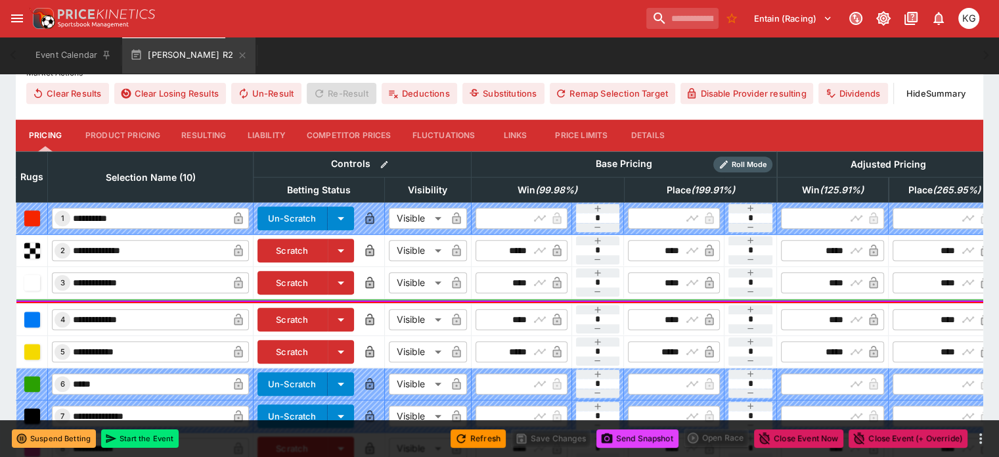
scroll to position [494, 0]
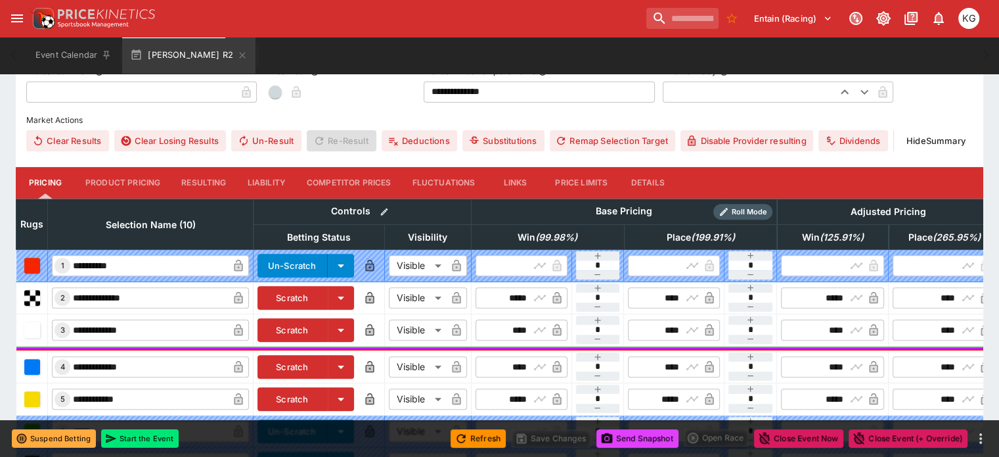
click at [671, 167] on button "Details" at bounding box center [647, 183] width 59 height 32
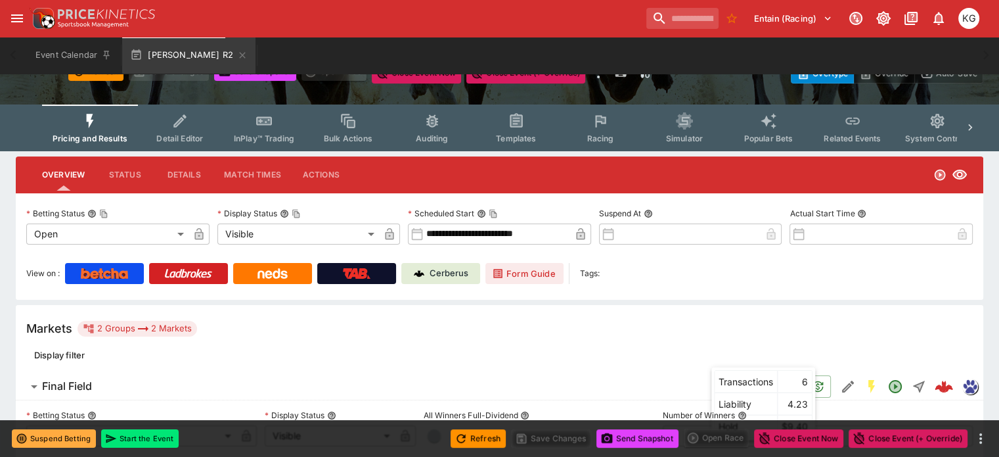
scroll to position [0, 0]
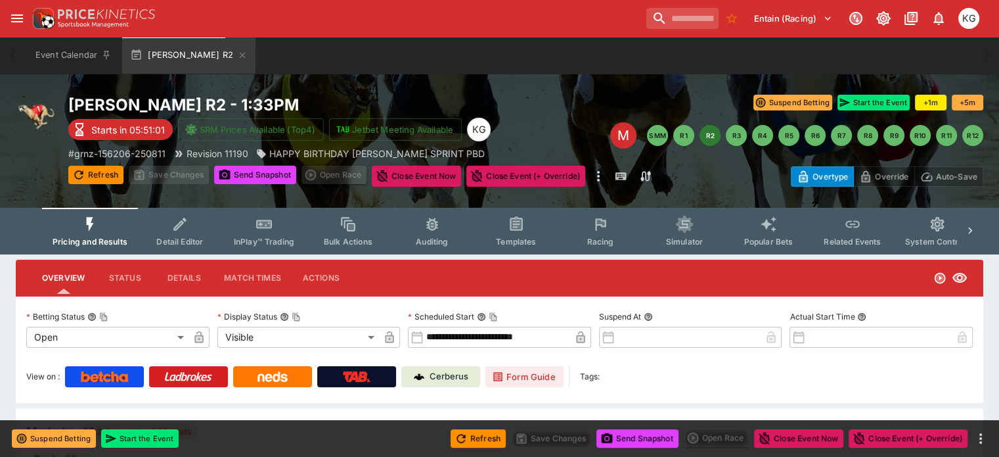
click at [604, 239] on span "Racing" at bounding box center [600, 241] width 27 height 10
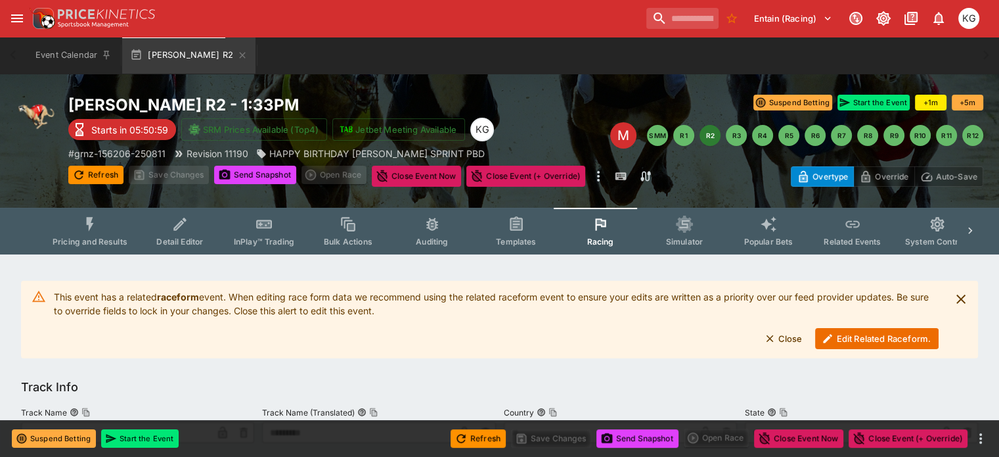
click at [860, 336] on button "Edit Related Raceform." at bounding box center [876, 338] width 123 height 21
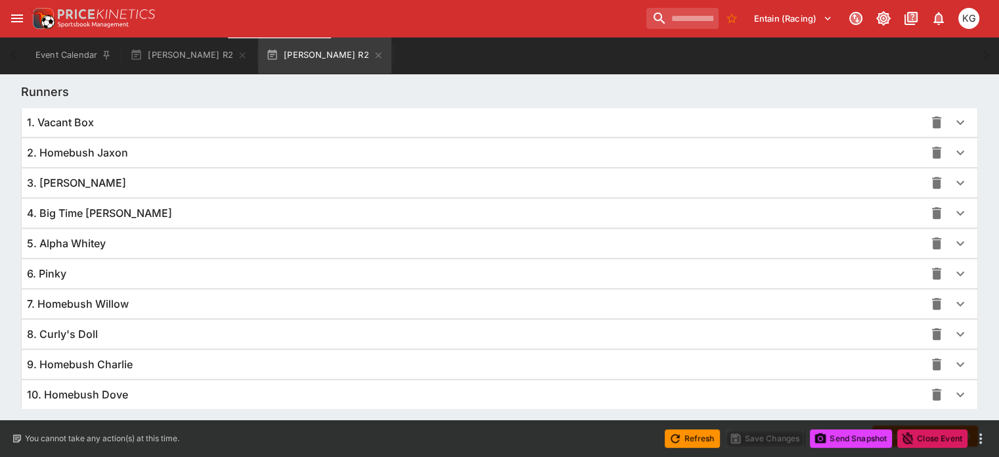
scroll to position [956, 0]
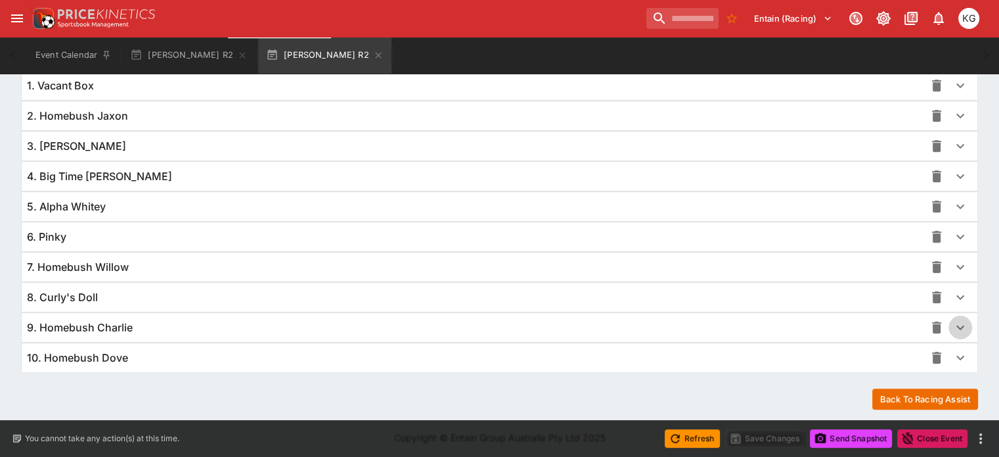
click at [952, 321] on icon "button" at bounding box center [960, 327] width 16 height 16
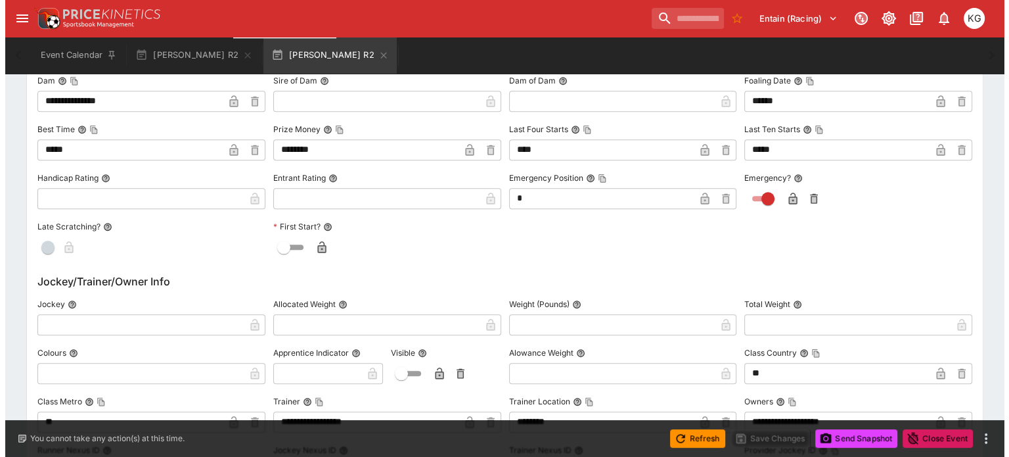
scroll to position [1416, 0]
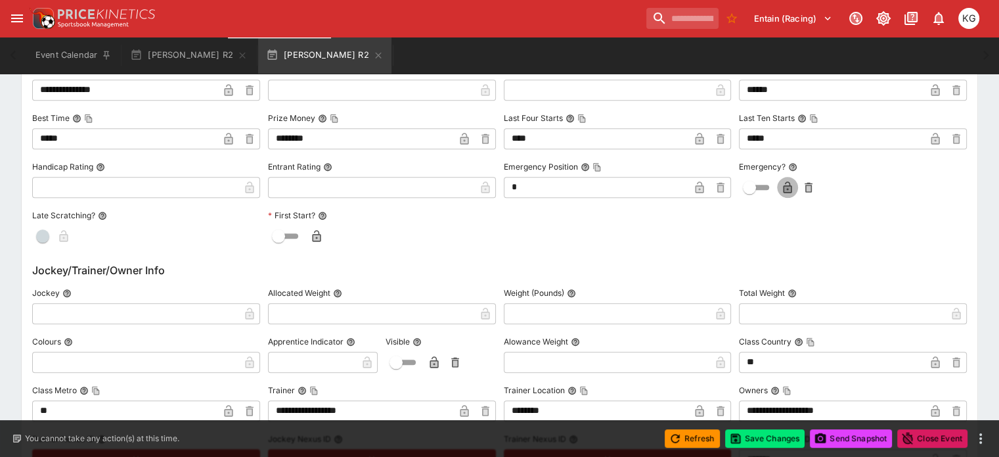
click at [784, 186] on icon "button" at bounding box center [787, 188] width 7 height 5
click at [772, 434] on button "Save Changes" at bounding box center [765, 438] width 80 height 18
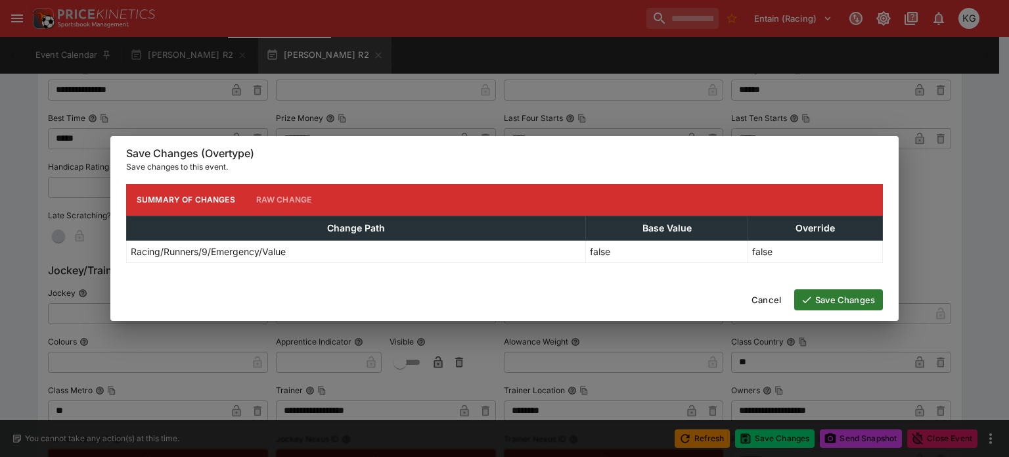
click at [854, 295] on button "Save Changes" at bounding box center [838, 299] width 89 height 21
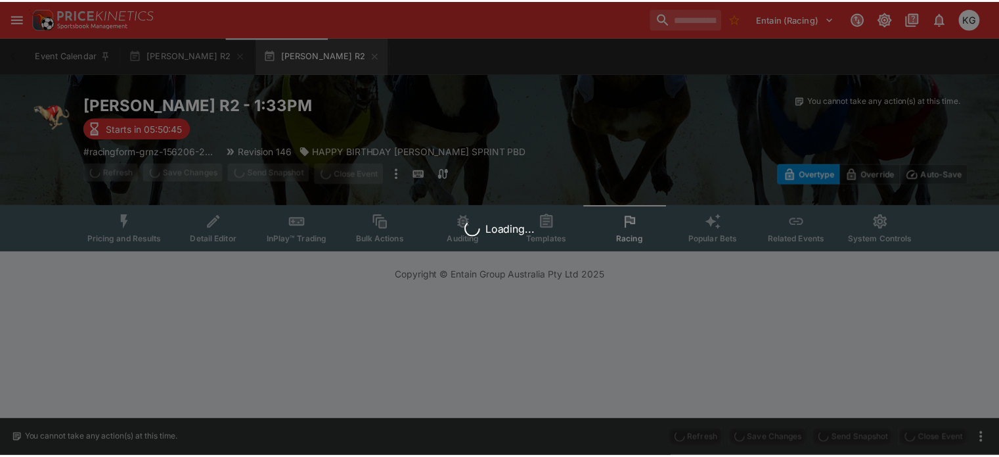
scroll to position [0, 0]
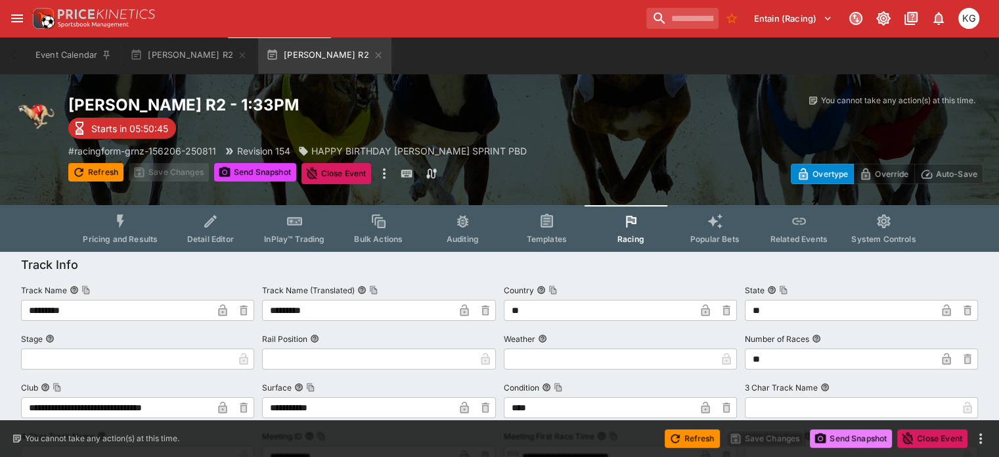
click at [854, 439] on button "Send Snapshot" at bounding box center [851, 438] width 82 height 18
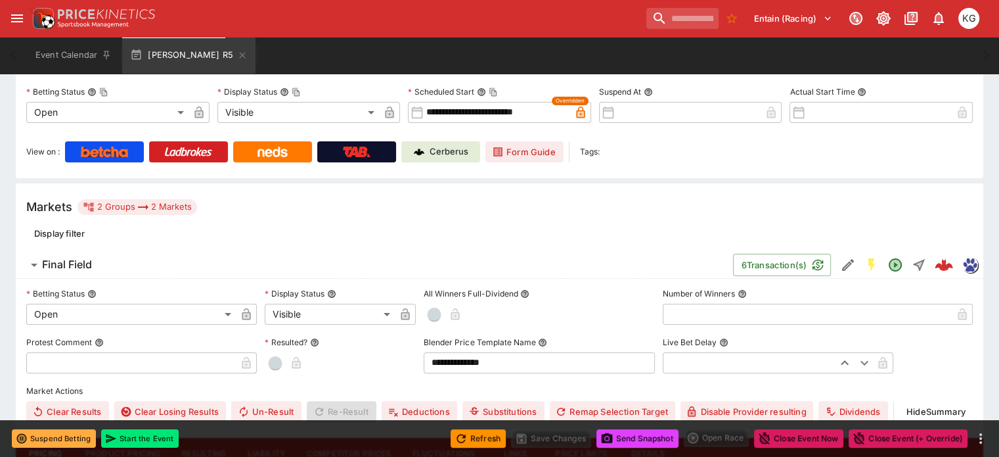
scroll to position [114, 0]
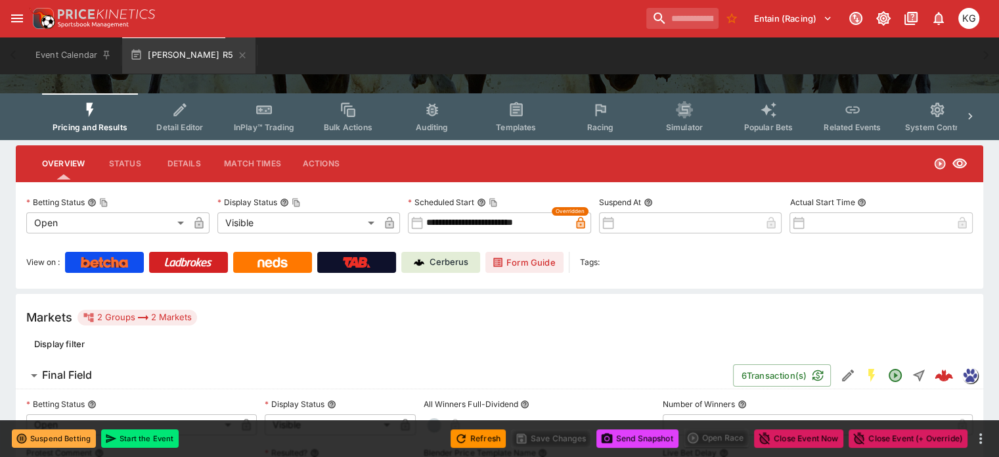
click at [606, 122] on span "Racing" at bounding box center [600, 127] width 27 height 10
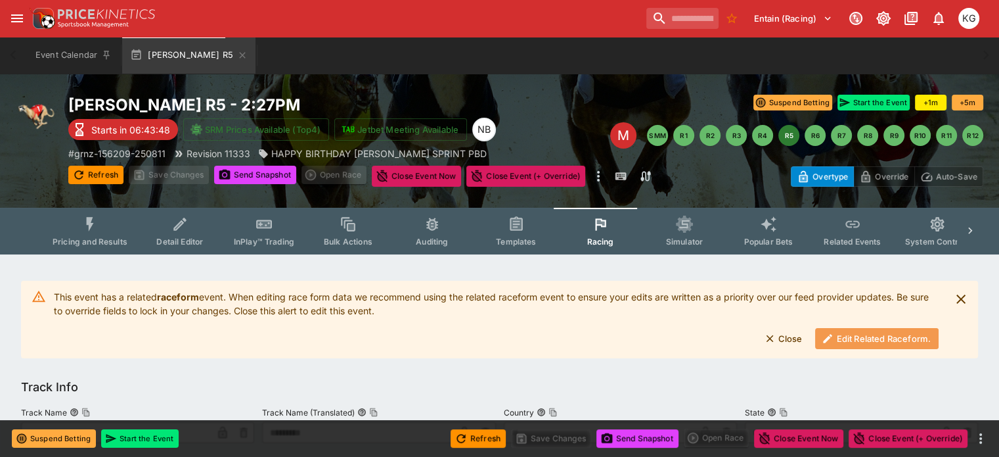
click at [870, 336] on button "Edit Related Raceform." at bounding box center [876, 338] width 123 height 21
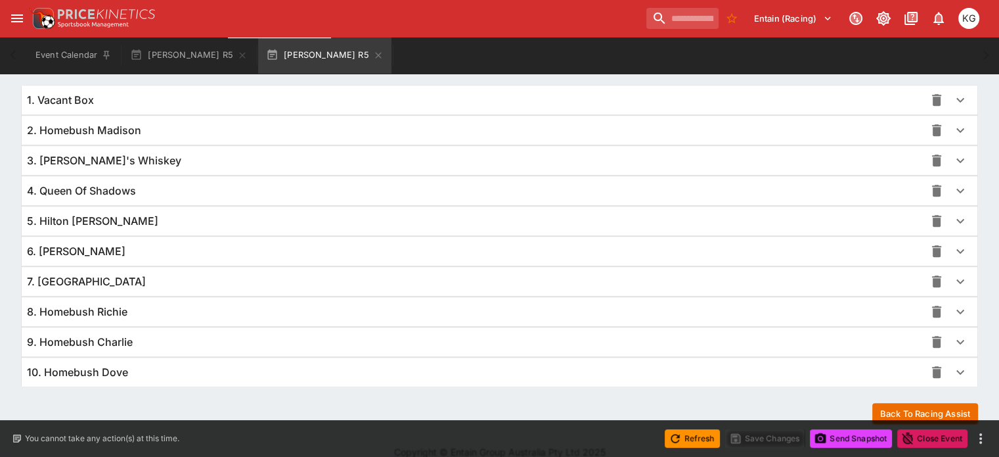
scroll to position [956, 0]
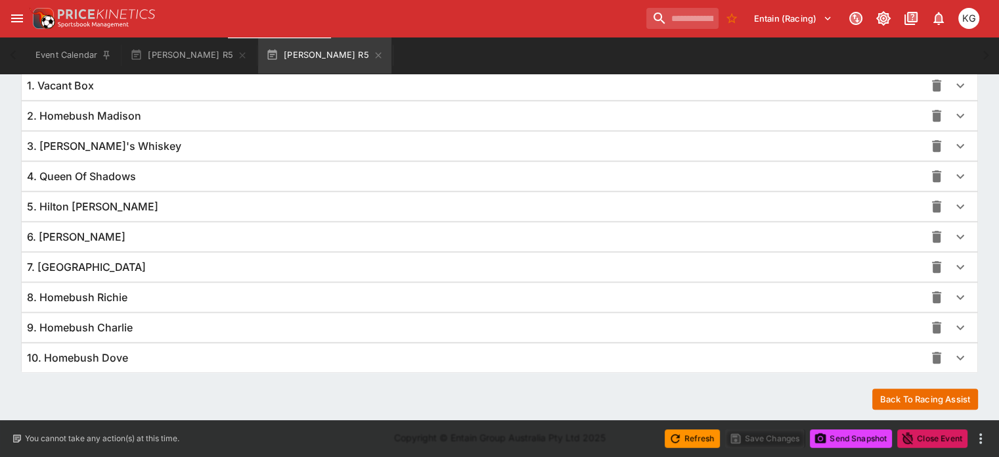
click at [952, 353] on icon "button" at bounding box center [960, 357] width 16 height 16
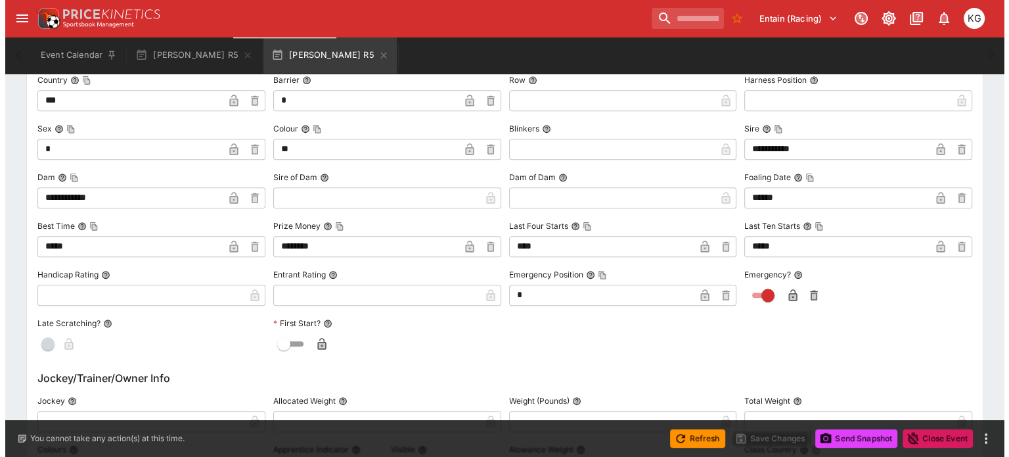
scroll to position [1482, 0]
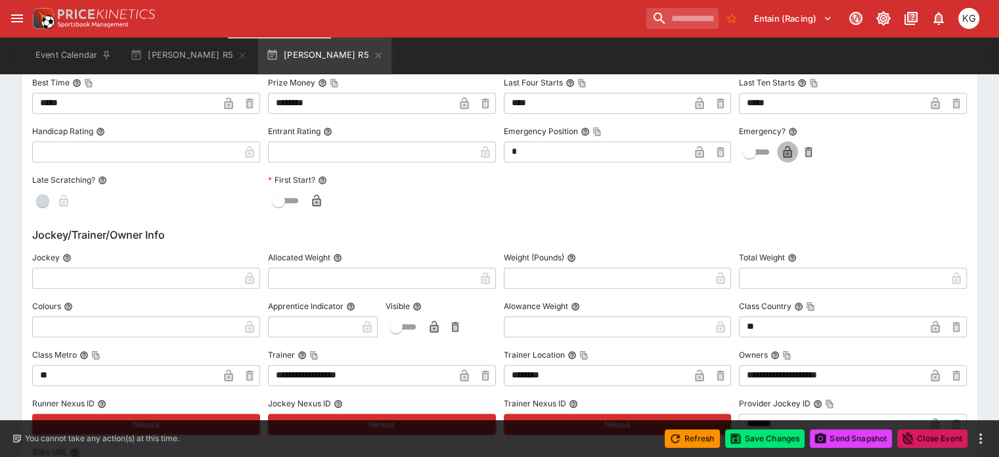
click at [784, 150] on icon "button" at bounding box center [788, 152] width 9 height 12
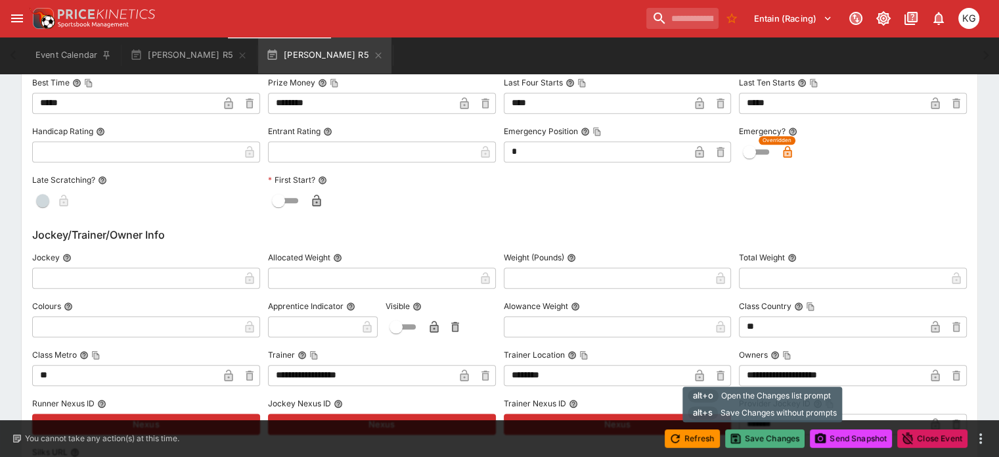
click at [777, 437] on button "Save Changes" at bounding box center [765, 438] width 80 height 18
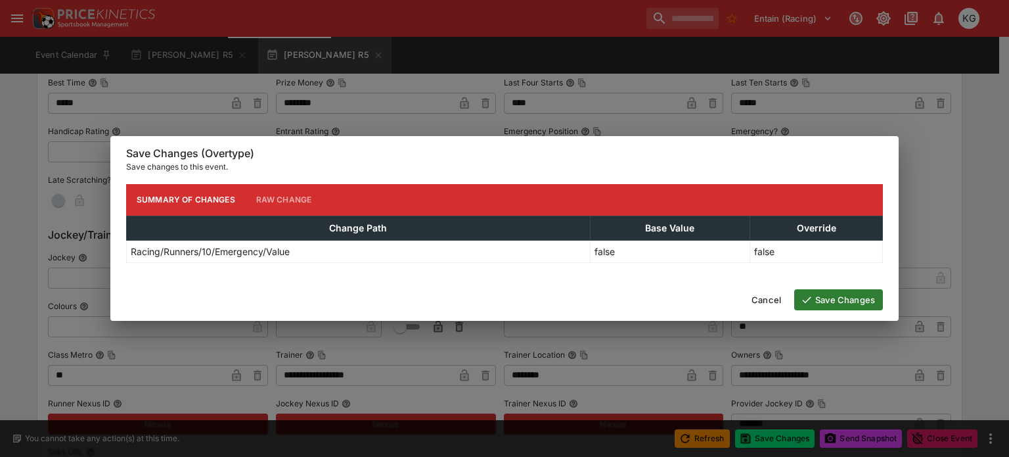
click at [848, 303] on button "Save Changes" at bounding box center [838, 299] width 89 height 21
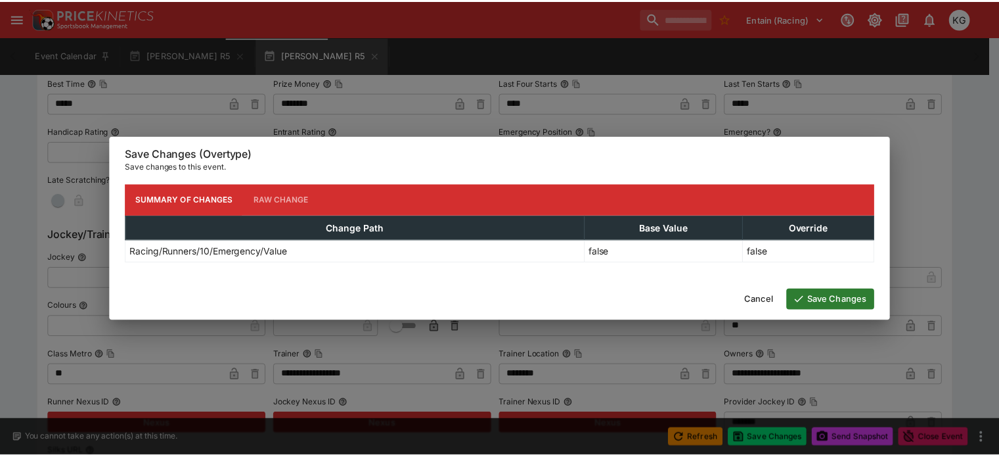
scroll to position [0, 0]
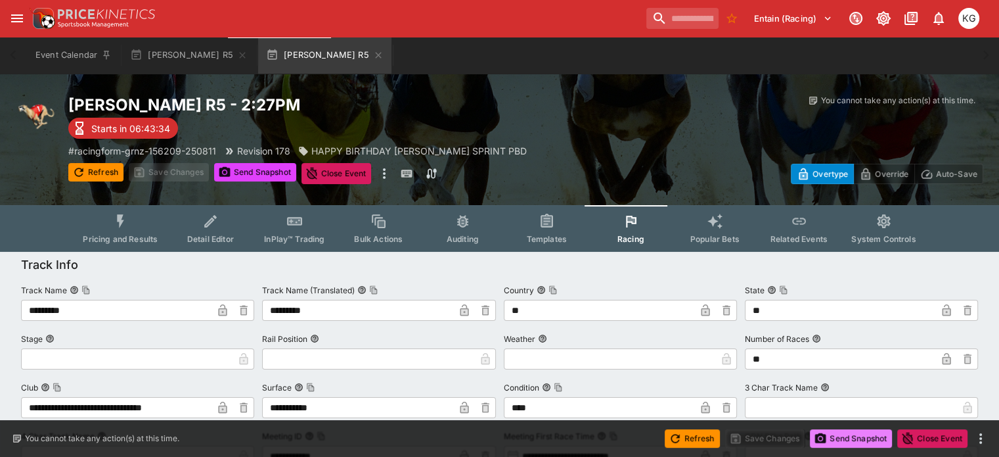
click at [848, 437] on button "Send Snapshot" at bounding box center [851, 438] width 82 height 18
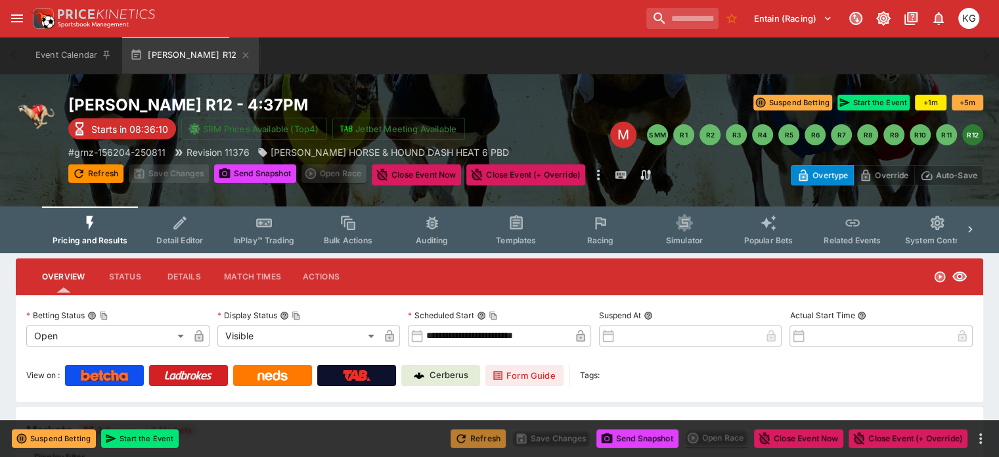
click at [485, 438] on button "Refresh" at bounding box center [478, 438] width 55 height 18
click at [647, 443] on button "Send Snapshot" at bounding box center [637, 438] width 82 height 18
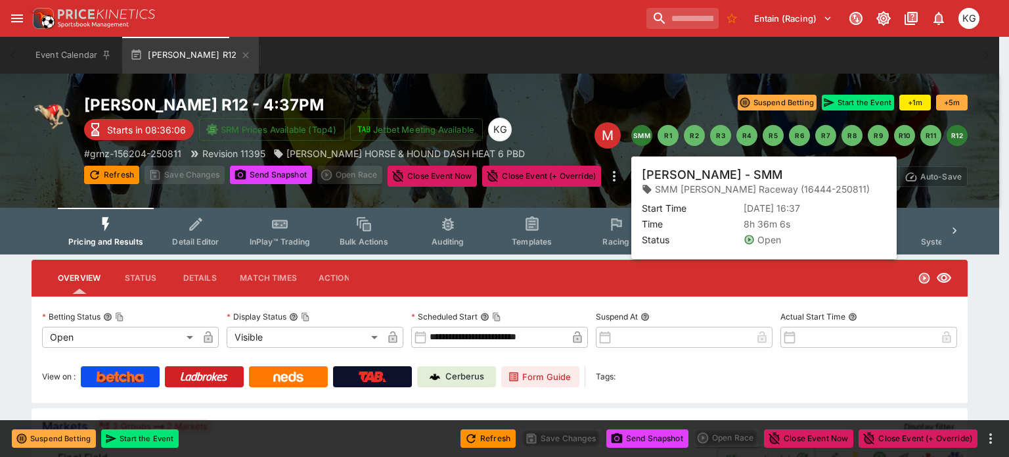
click at [642, 137] on button "SMM" at bounding box center [641, 135] width 21 height 21
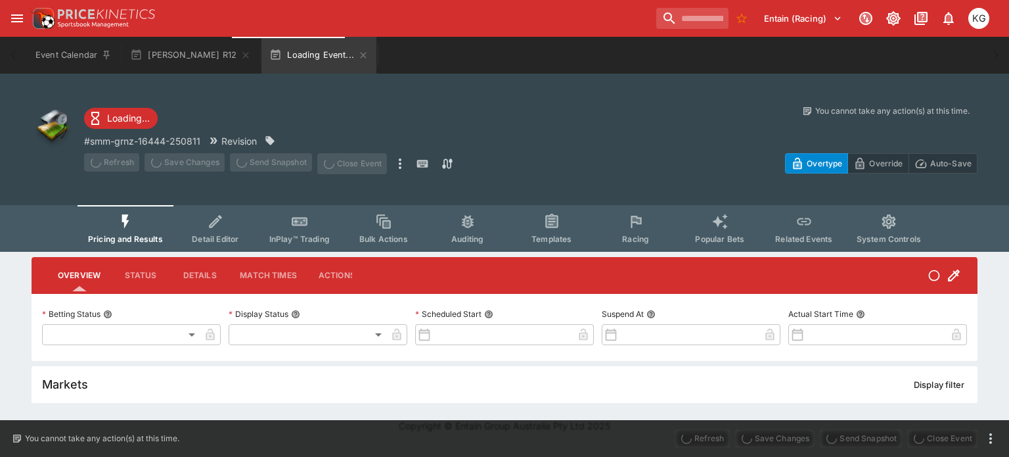
type input "**********"
type input "*******"
type input "**********"
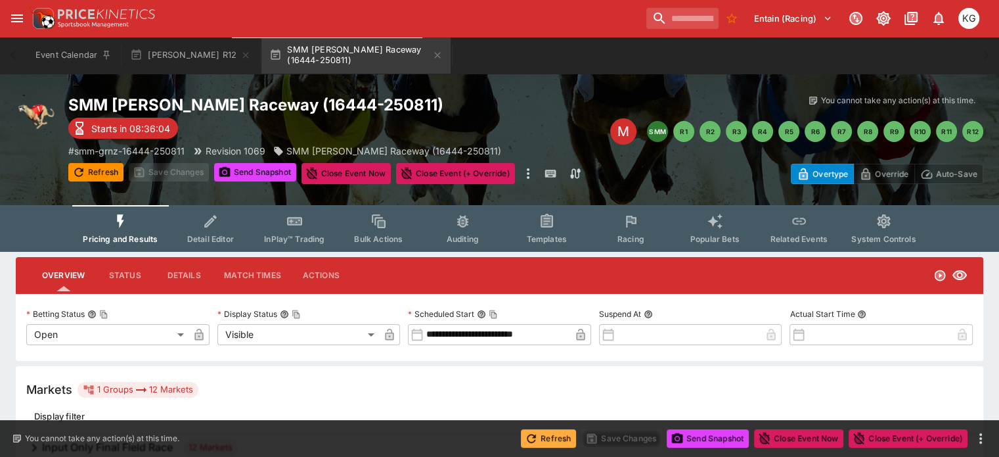
click at [559, 437] on button "Refresh" at bounding box center [548, 438] width 55 height 18
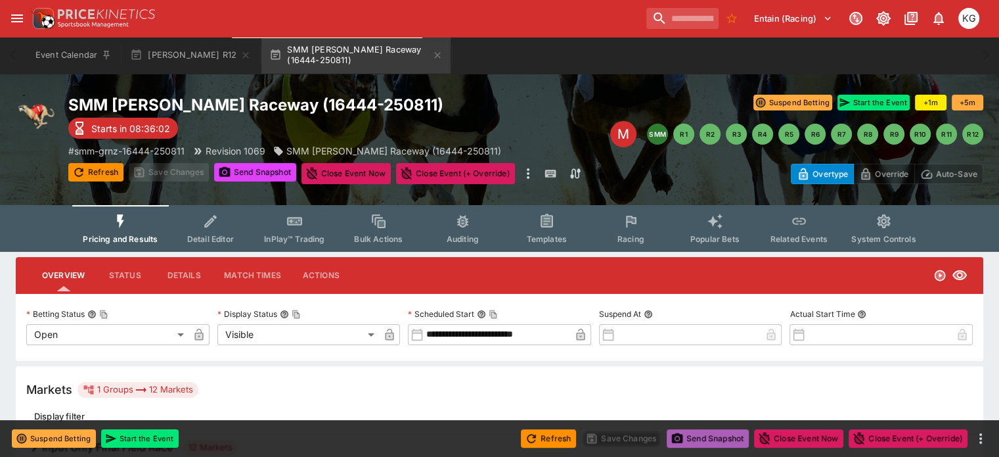
click at [696, 438] on button "Send Snapshot" at bounding box center [708, 438] width 82 height 18
